Goal: Task Accomplishment & Management: Use online tool/utility

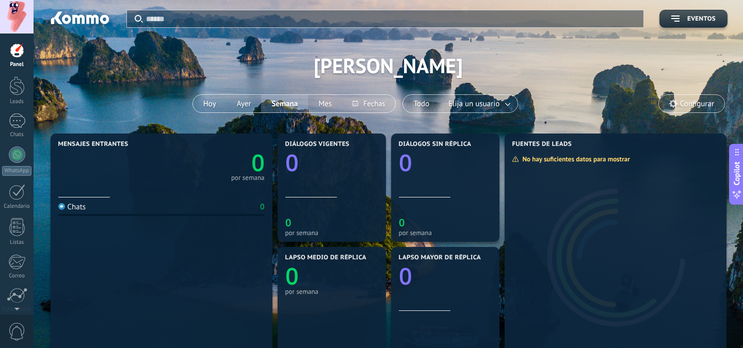
click at [17, 13] on div at bounding box center [17, 17] width 34 height 34
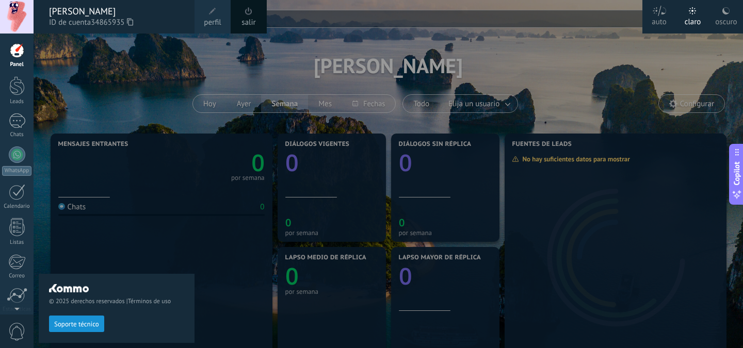
click at [693, 19] on div "claro" at bounding box center [692, 20] width 17 height 27
click at [655, 14] on icon at bounding box center [659, 11] width 14 height 10
click at [691, 17] on div "claro" at bounding box center [692, 20] width 17 height 27
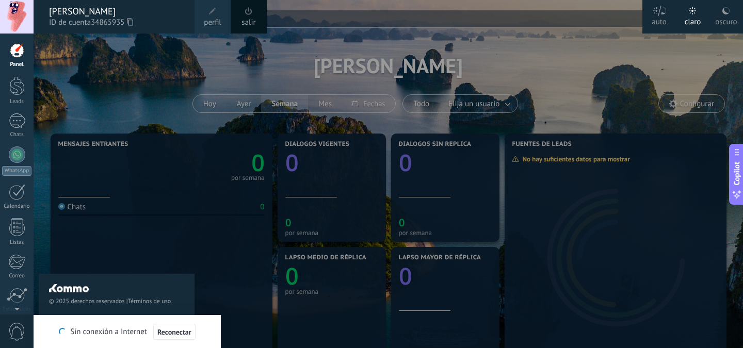
click at [16, 54] on div at bounding box center [16, 50] width 15 height 15
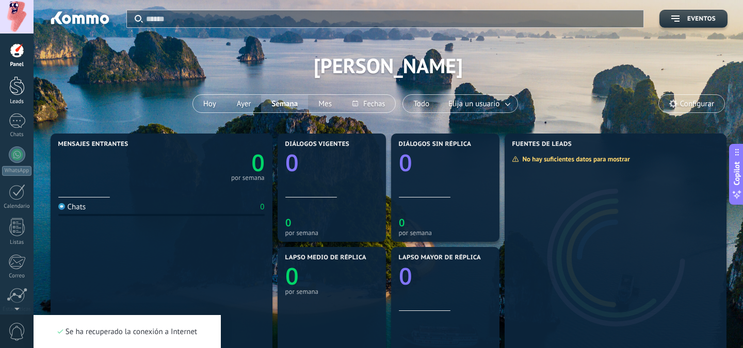
click at [17, 86] on div at bounding box center [16, 85] width 15 height 19
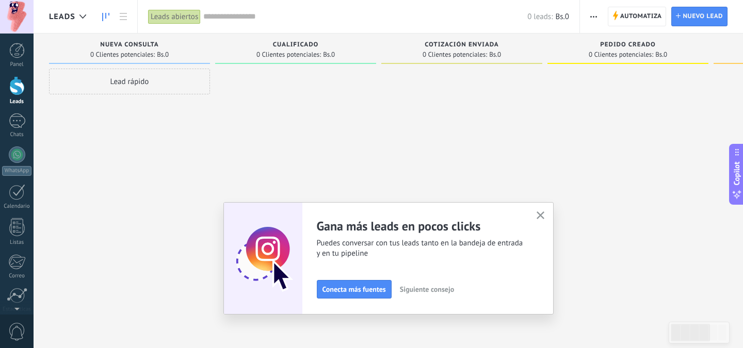
click at [540, 213] on icon "button" at bounding box center [540, 215] width 8 height 8
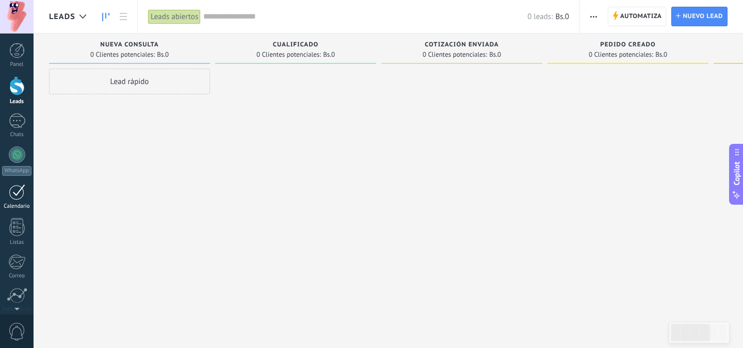
click at [14, 192] on div at bounding box center [17, 192] width 17 height 16
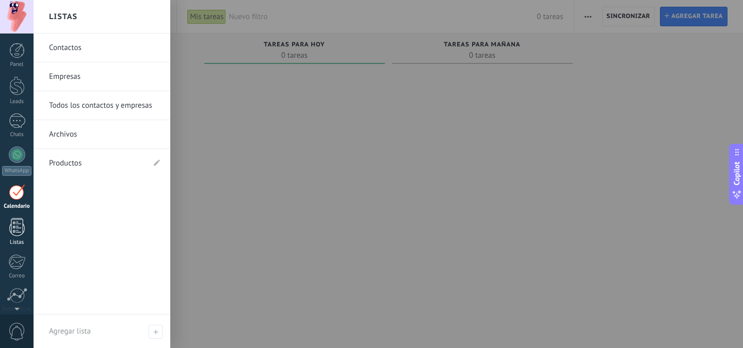
click at [17, 224] on div at bounding box center [16, 227] width 15 height 18
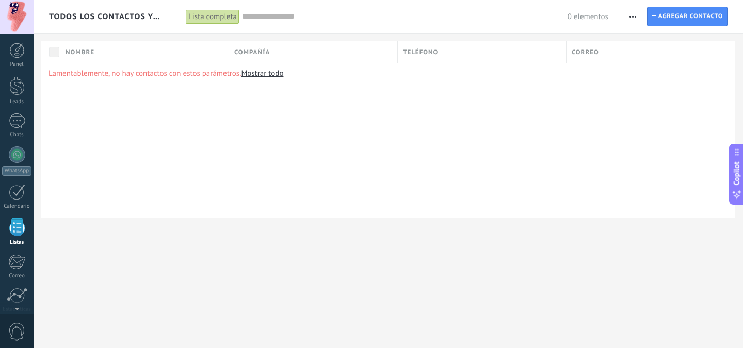
scroll to position [64, 0]
click at [632, 18] on span "button" at bounding box center [632, 17] width 7 height 20
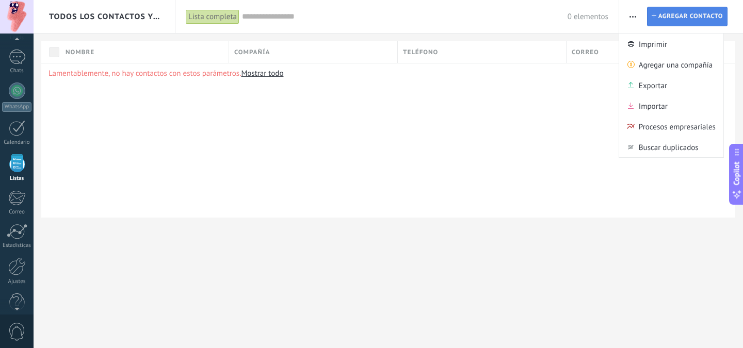
click at [672, 14] on span "Agregar contacto" at bounding box center [690, 16] width 64 height 19
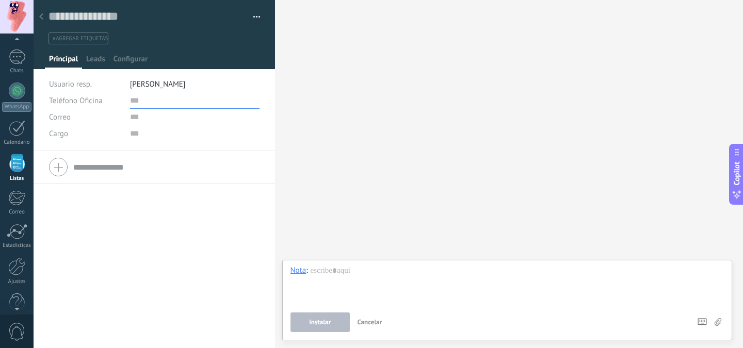
click at [150, 105] on input "text" at bounding box center [195, 100] width 130 height 17
click at [98, 63] on span "Leads" at bounding box center [95, 61] width 19 height 15
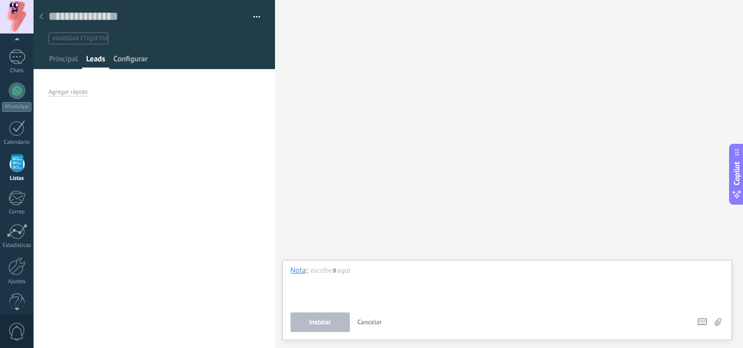
click at [128, 61] on span "Configurar" at bounding box center [130, 61] width 34 height 15
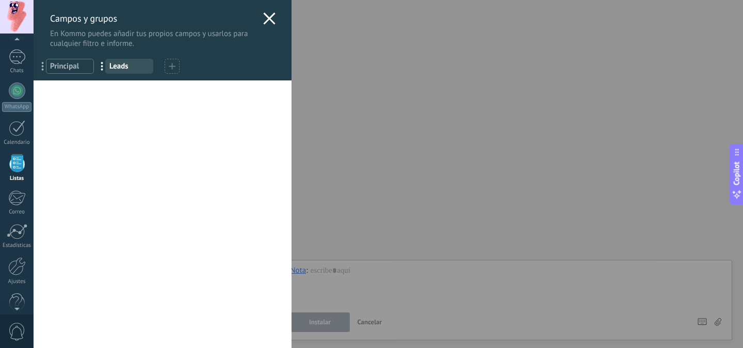
click at [267, 21] on icon at bounding box center [269, 18] width 12 height 12
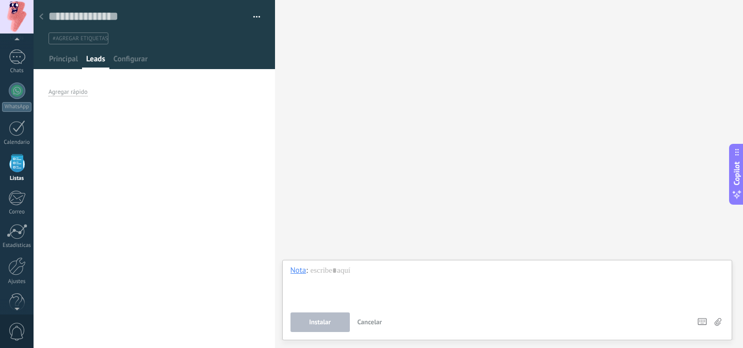
click at [254, 20] on button "button" at bounding box center [252, 16] width 15 height 15
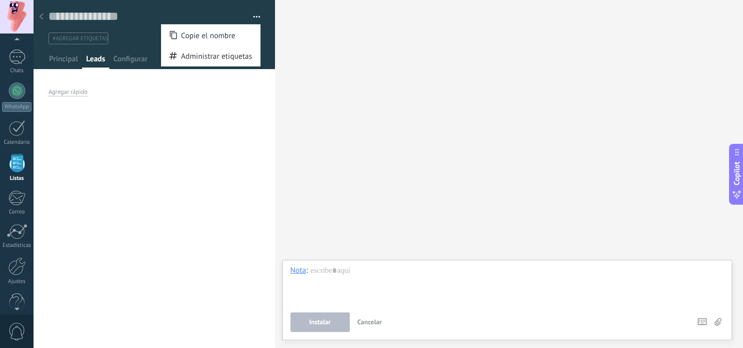
click at [314, 58] on div "Buscar Búsqueda y filtro Carga más Participantes:" at bounding box center [509, 174] width 468 height 348
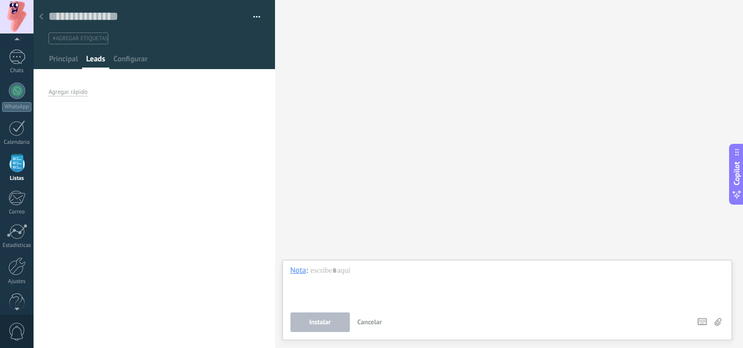
click at [43, 20] on div at bounding box center [41, 17] width 14 height 20
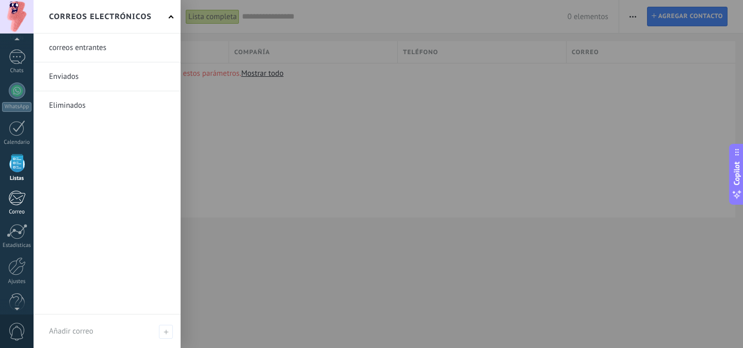
click at [13, 200] on div at bounding box center [16, 197] width 17 height 15
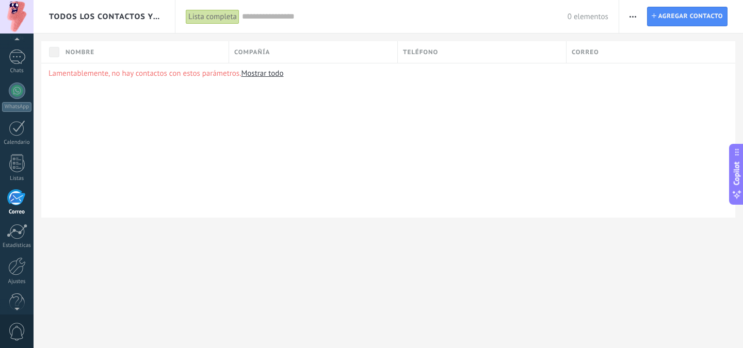
scroll to position [81, 0]
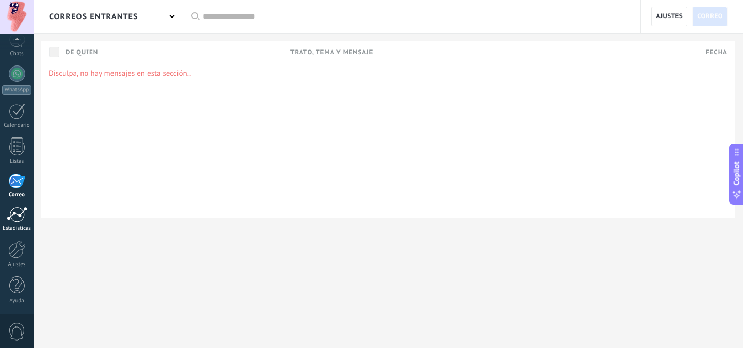
click at [18, 218] on div at bounding box center [17, 214] width 21 height 15
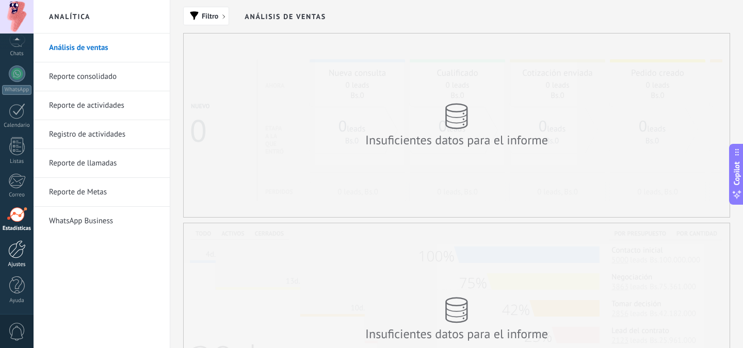
click at [19, 244] on div at bounding box center [17, 249] width 18 height 18
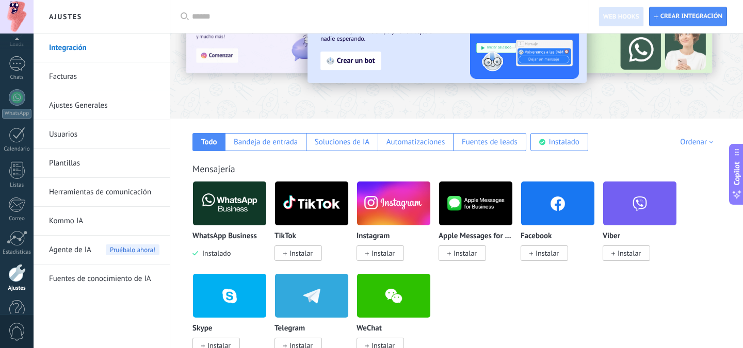
scroll to position [81, 0]
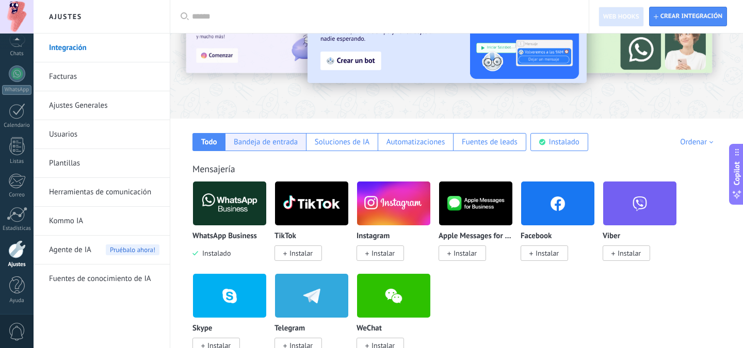
click at [264, 144] on div "Bandeja de entrada" at bounding box center [266, 142] width 64 height 10
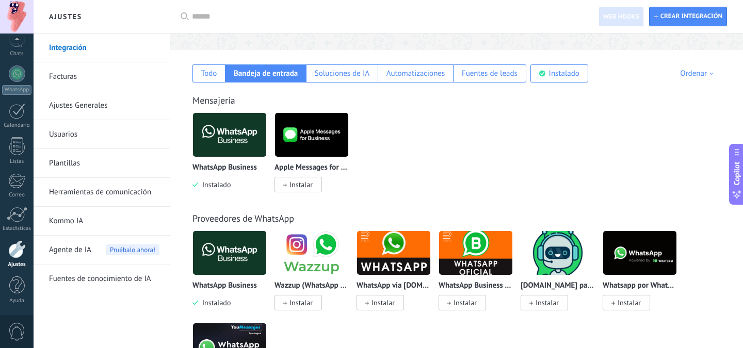
scroll to position [146, 0]
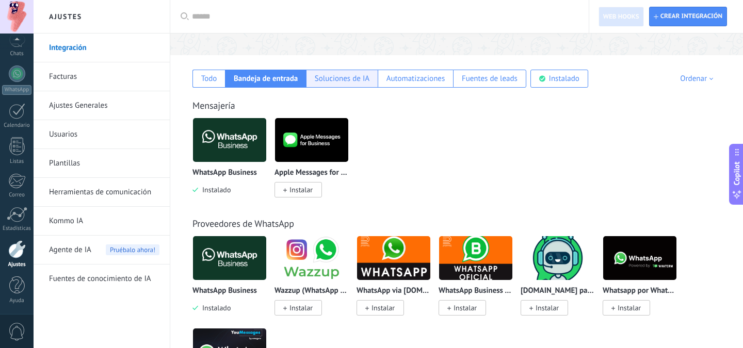
click at [343, 82] on div "Soluciones de IA" at bounding box center [342, 79] width 55 height 10
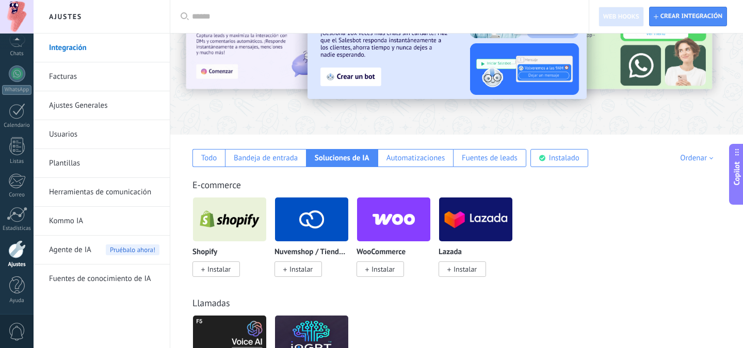
scroll to position [62, 0]
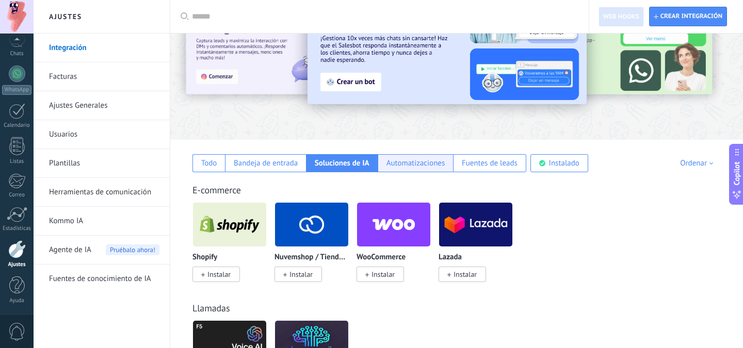
click at [410, 164] on div "Automatizaciones" at bounding box center [415, 163] width 59 height 10
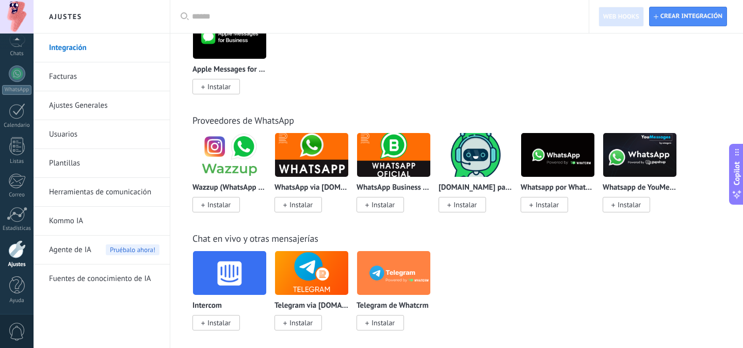
scroll to position [0, 0]
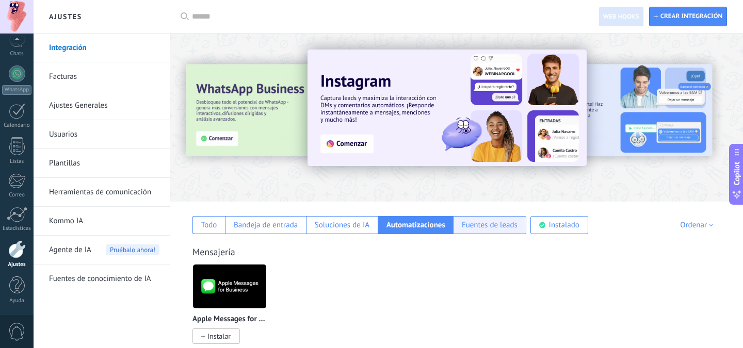
click at [487, 229] on div "Fuentes de leads" at bounding box center [490, 225] width 56 height 10
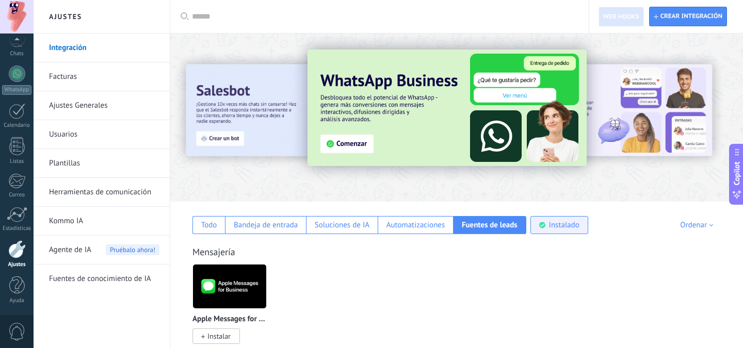
click at [556, 224] on div "Instalado" at bounding box center [564, 225] width 30 height 10
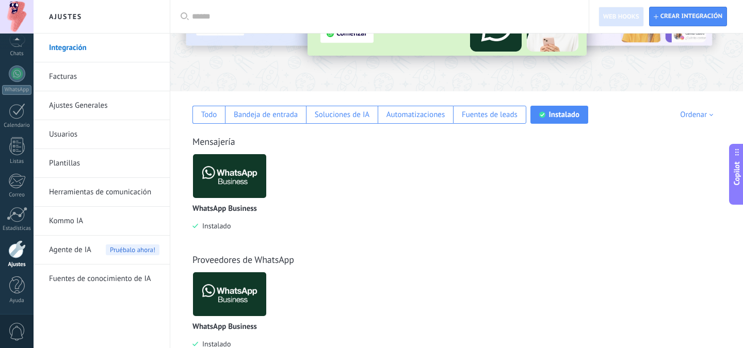
scroll to position [119, 0]
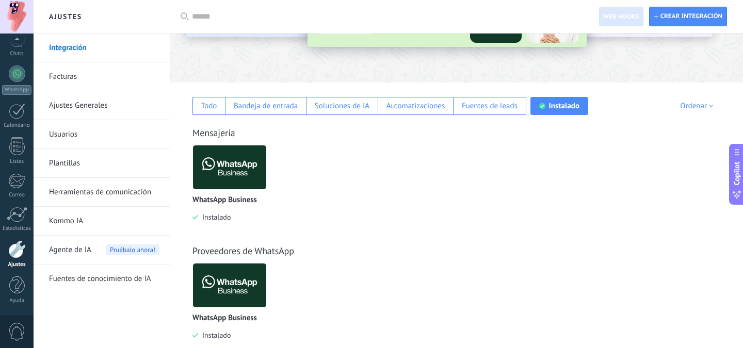
click at [245, 171] on img at bounding box center [229, 167] width 73 height 50
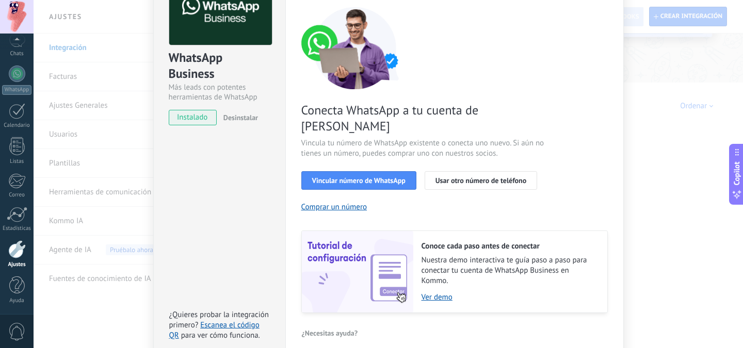
scroll to position [80, 0]
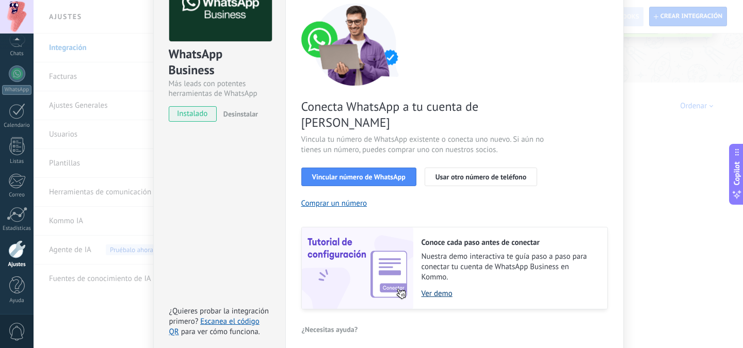
click at [435, 289] on link "Ver demo" at bounding box center [508, 294] width 175 height 10
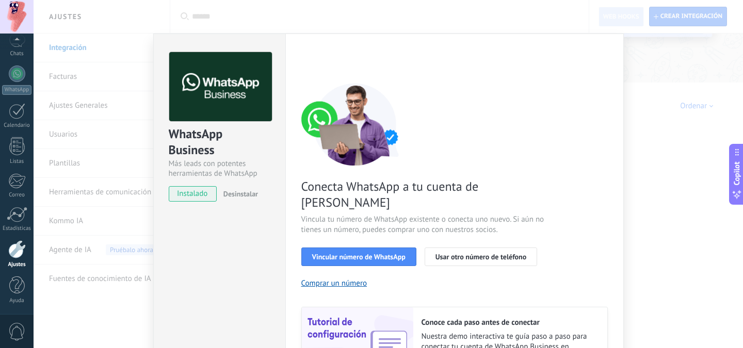
scroll to position [110, 0]
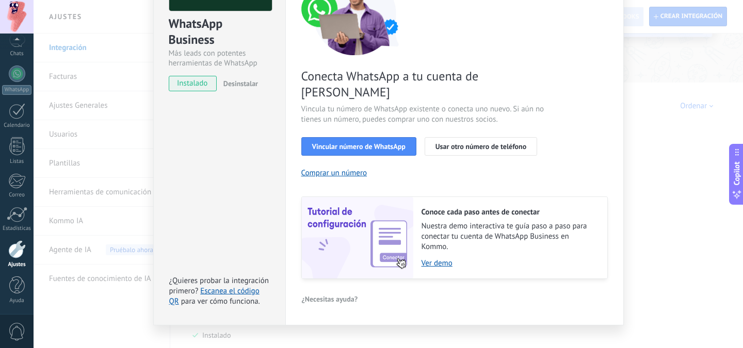
click at [257, 202] on div "WhatsApp Business Más leads con potentes herramientas de WhatsApp instalado Des…" at bounding box center [219, 124] width 132 height 402
click at [704, 199] on div "WhatsApp Business Más leads con potentes herramientas de WhatsApp instalado Des…" at bounding box center [388, 174] width 709 height 348
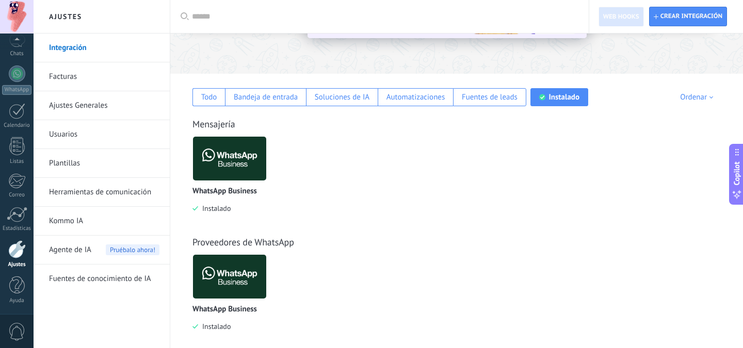
scroll to position [140, 0]
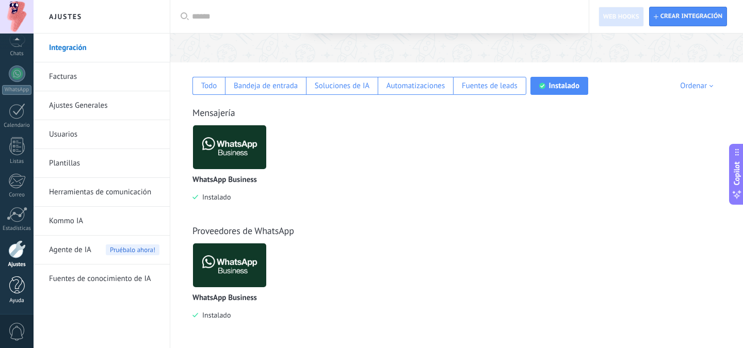
click at [21, 288] on div at bounding box center [16, 285] width 15 height 18
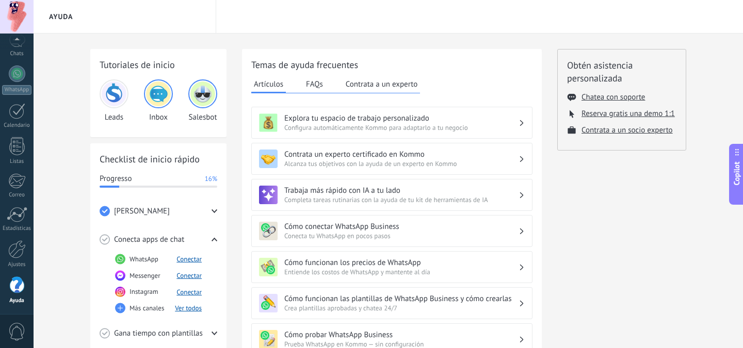
click at [512, 122] on h3 "Explora tu espacio de trabajo personalizado" at bounding box center [401, 118] width 234 height 10
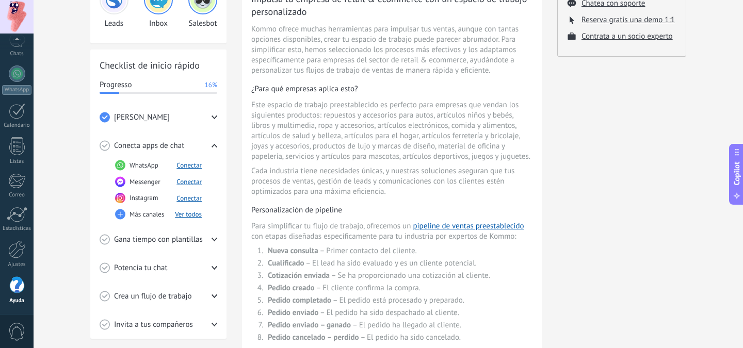
scroll to position [95, 0]
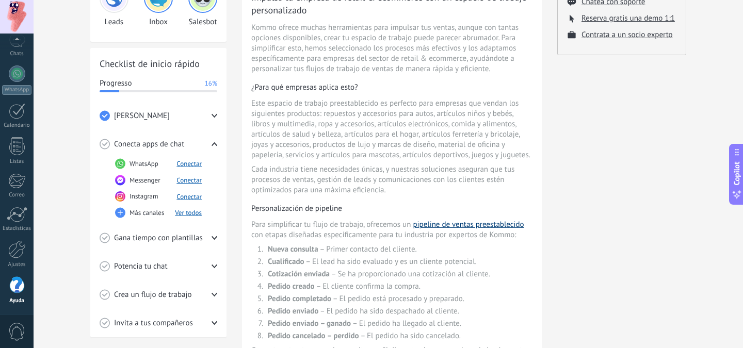
click at [471, 227] on link "pipeline de ventas preestablecido" at bounding box center [468, 225] width 111 height 10
